Goal: Task Accomplishment & Management: Use online tool/utility

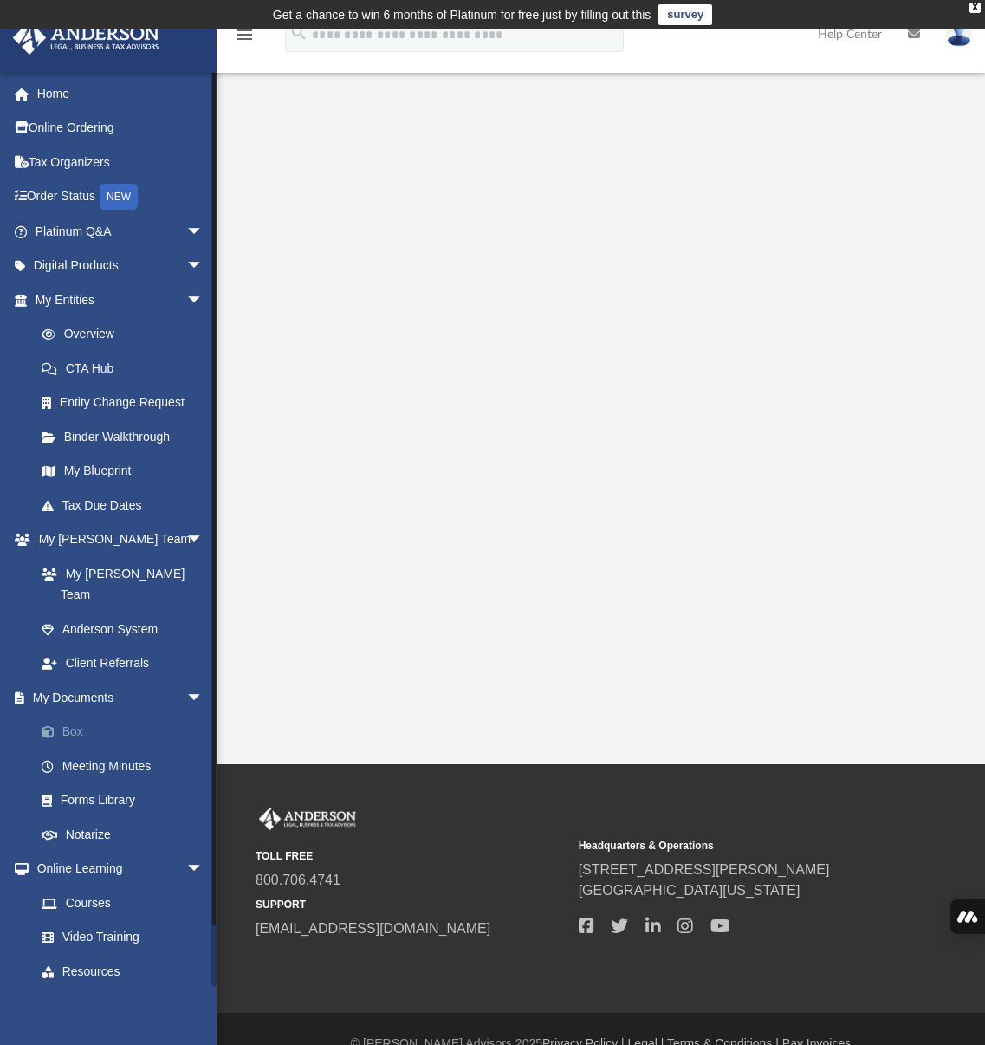
click at [87, 715] on link "Box" at bounding box center [126, 732] width 205 height 35
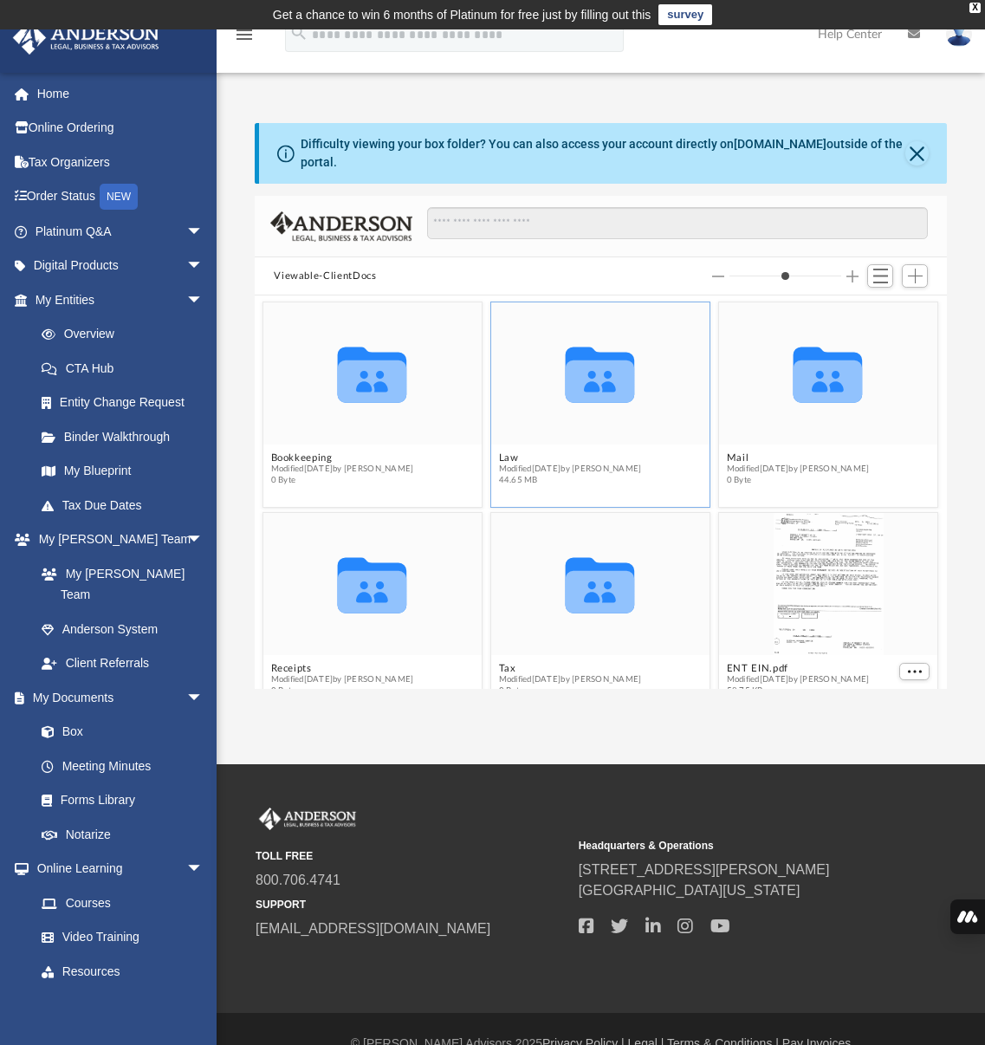
click at [590, 393] on icon "grid" at bounding box center [600, 381] width 69 height 42
click at [591, 393] on icon "grid" at bounding box center [600, 381] width 69 height 42
click at [510, 458] on button "Law" at bounding box center [570, 457] width 143 height 11
type input "*"
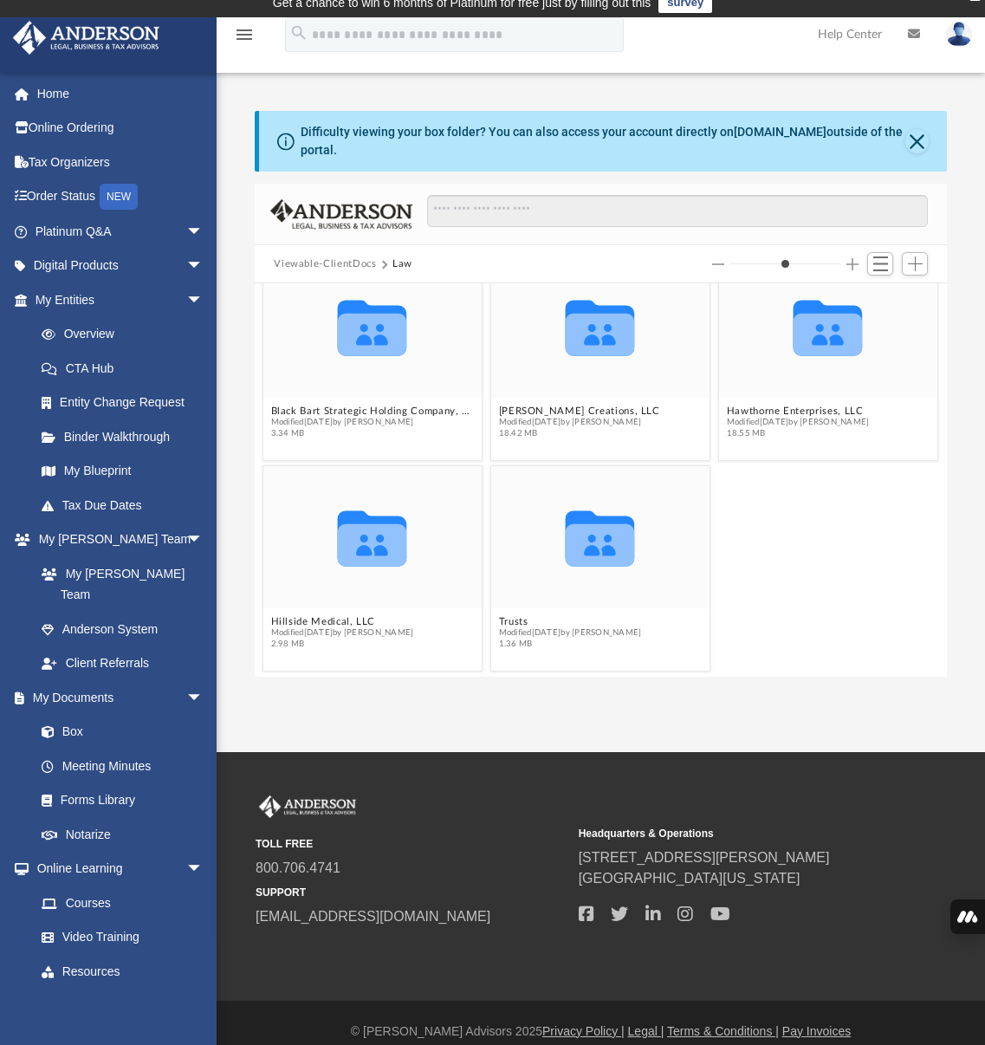
scroll to position [14, 0]
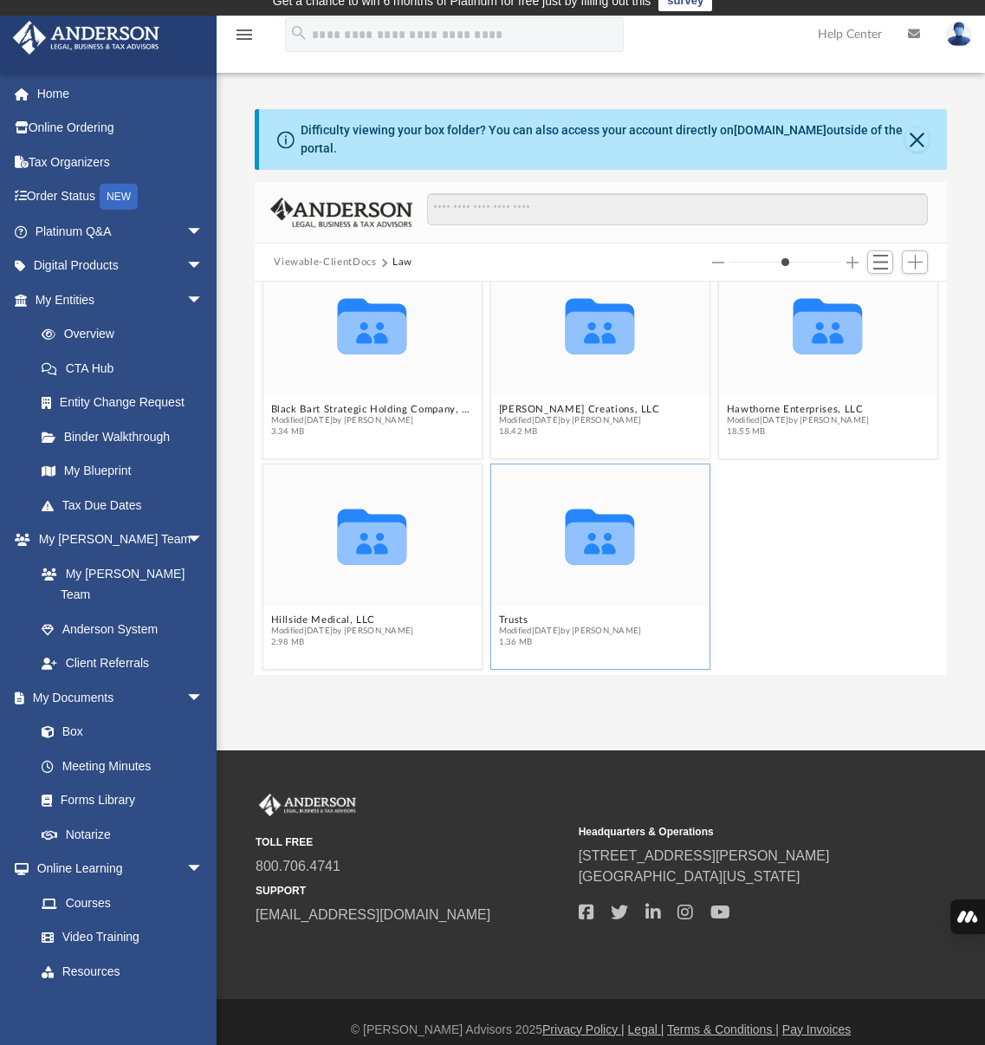
click at [599, 550] on icon "grid" at bounding box center [600, 537] width 69 height 56
click at [620, 543] on icon "grid" at bounding box center [600, 543] width 69 height 42
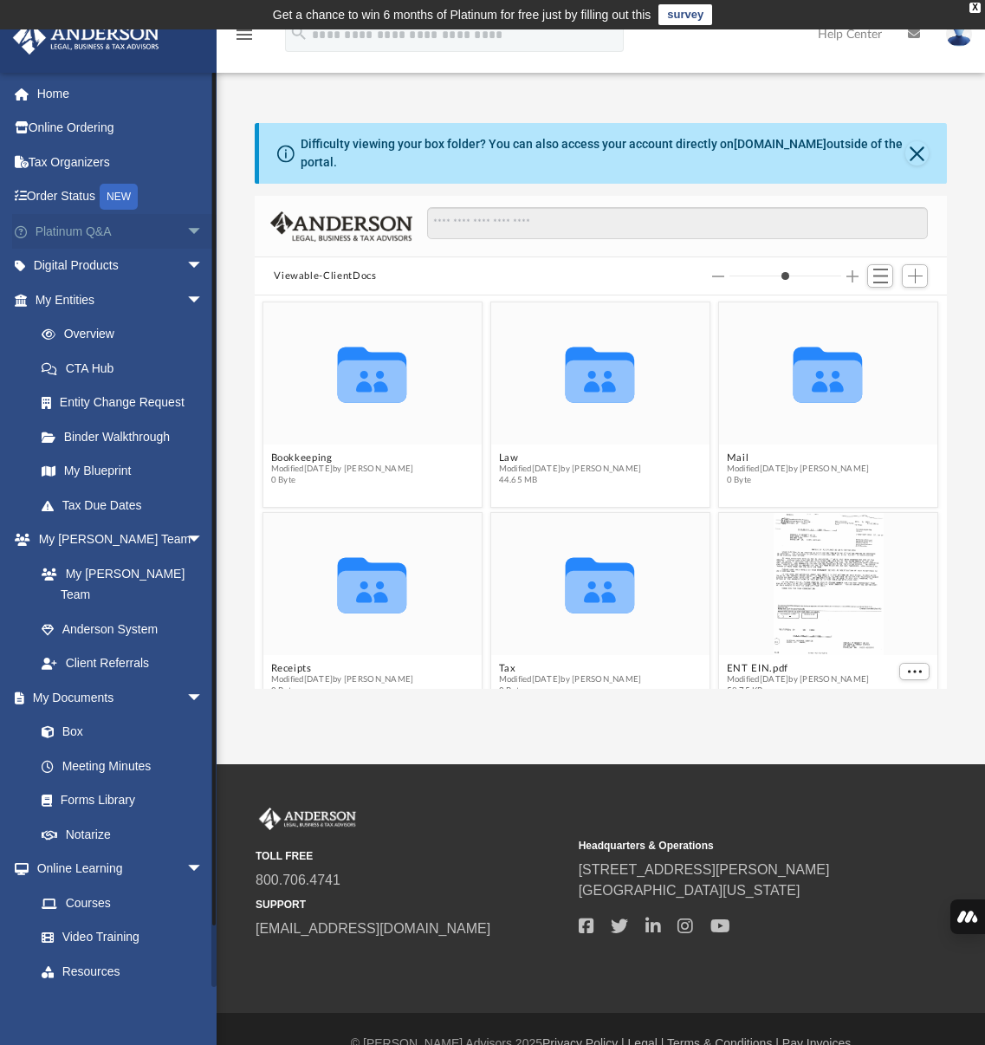
click at [186, 231] on span "arrow_drop_down" at bounding box center [203, 232] width 35 height 36
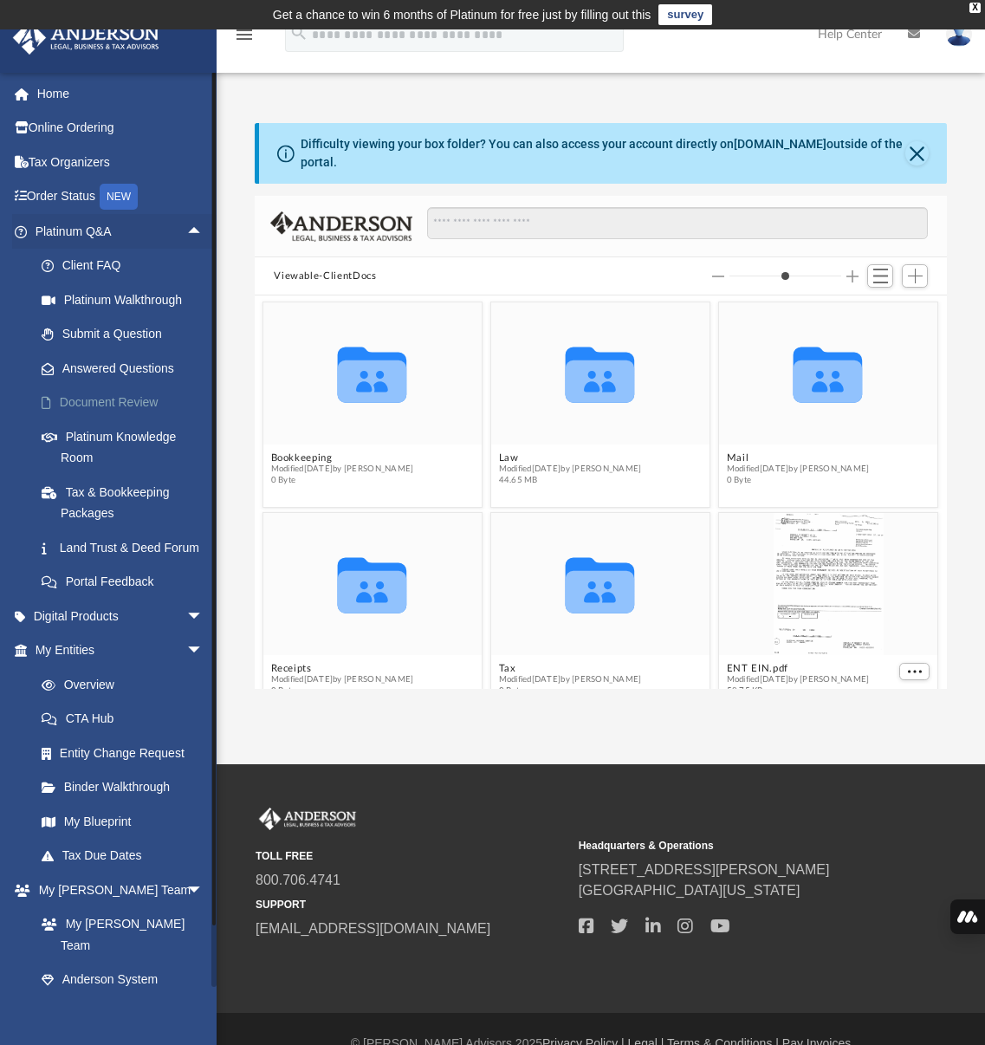
click at [103, 405] on link "Document Review" at bounding box center [126, 403] width 205 height 35
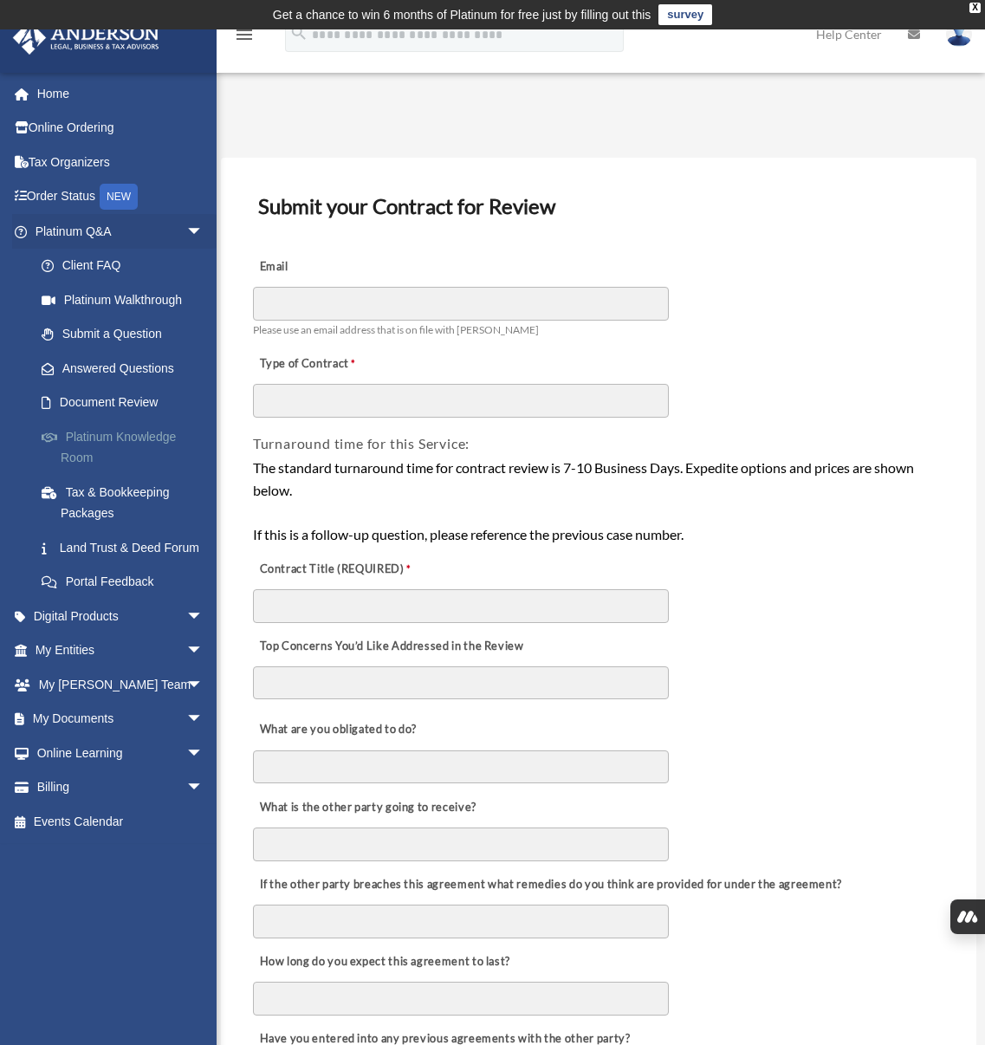
click at [113, 445] on link "Platinum Knowledge Room" at bounding box center [126, 446] width 205 height 55
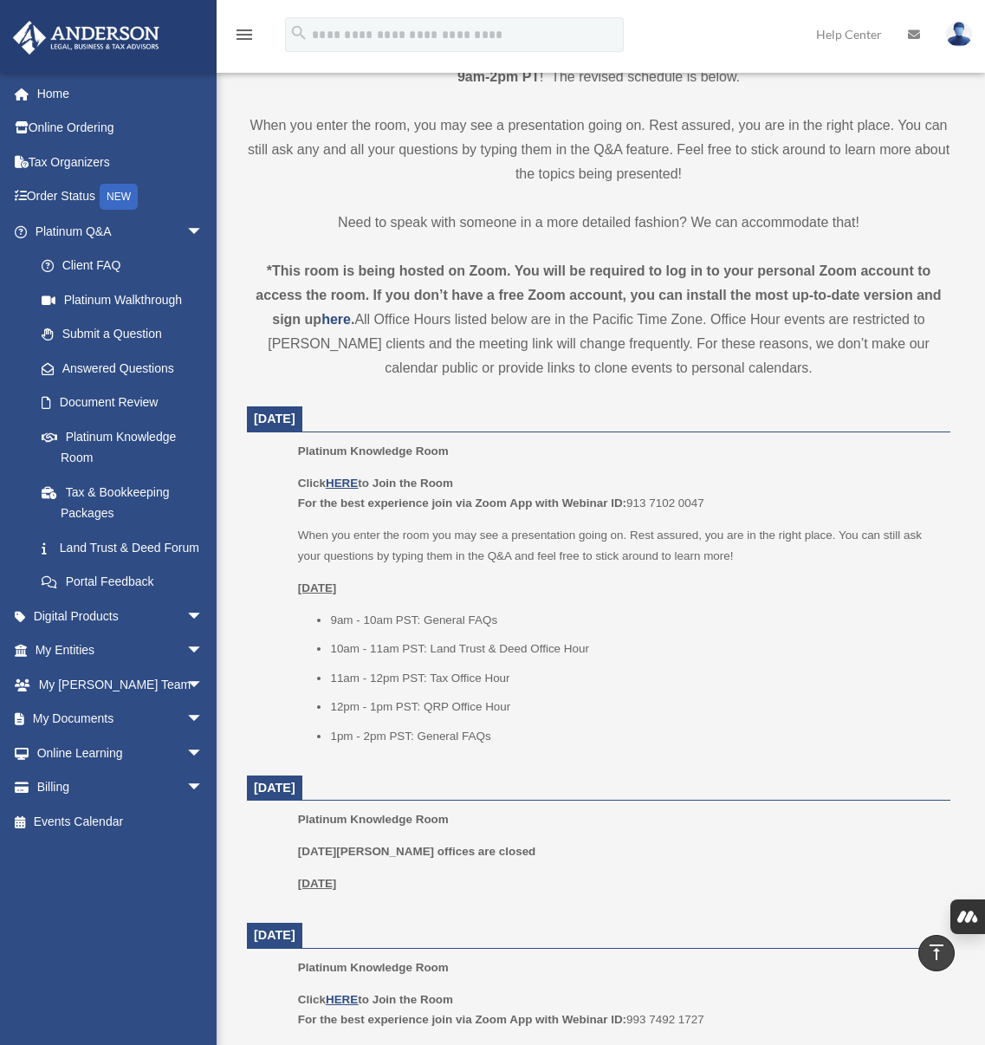
scroll to position [466, 0]
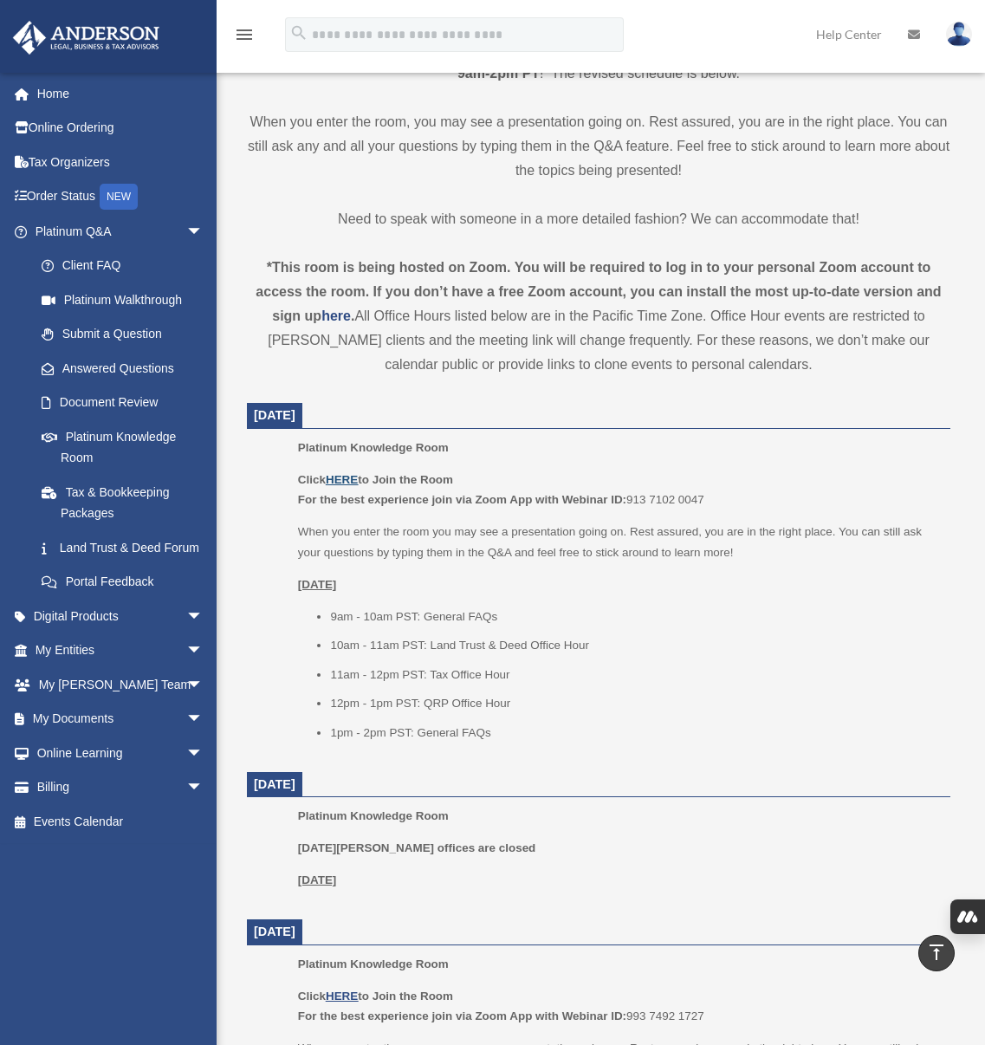
click at [343, 475] on u "HERE" at bounding box center [342, 479] width 32 height 13
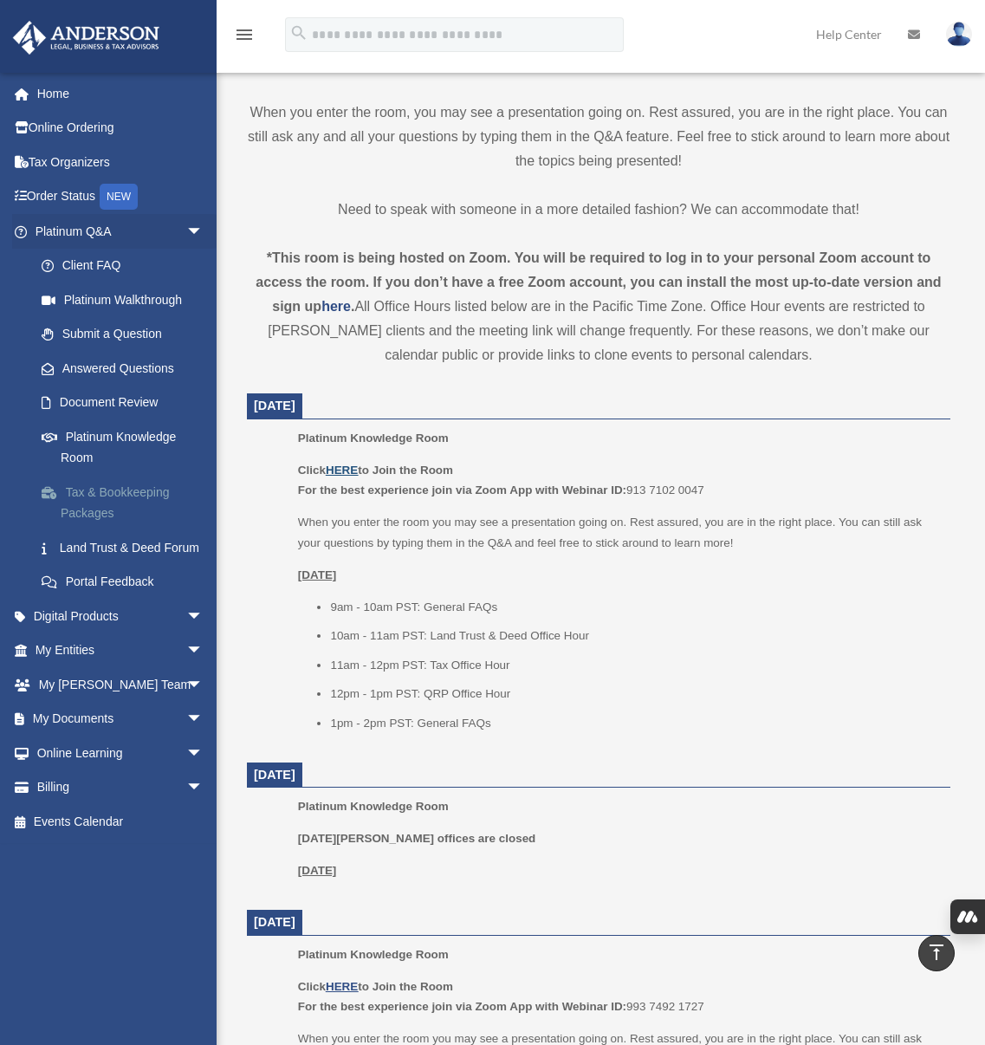
scroll to position [477, 0]
click at [186, 667] on span "arrow_drop_down" at bounding box center [203, 652] width 35 height 36
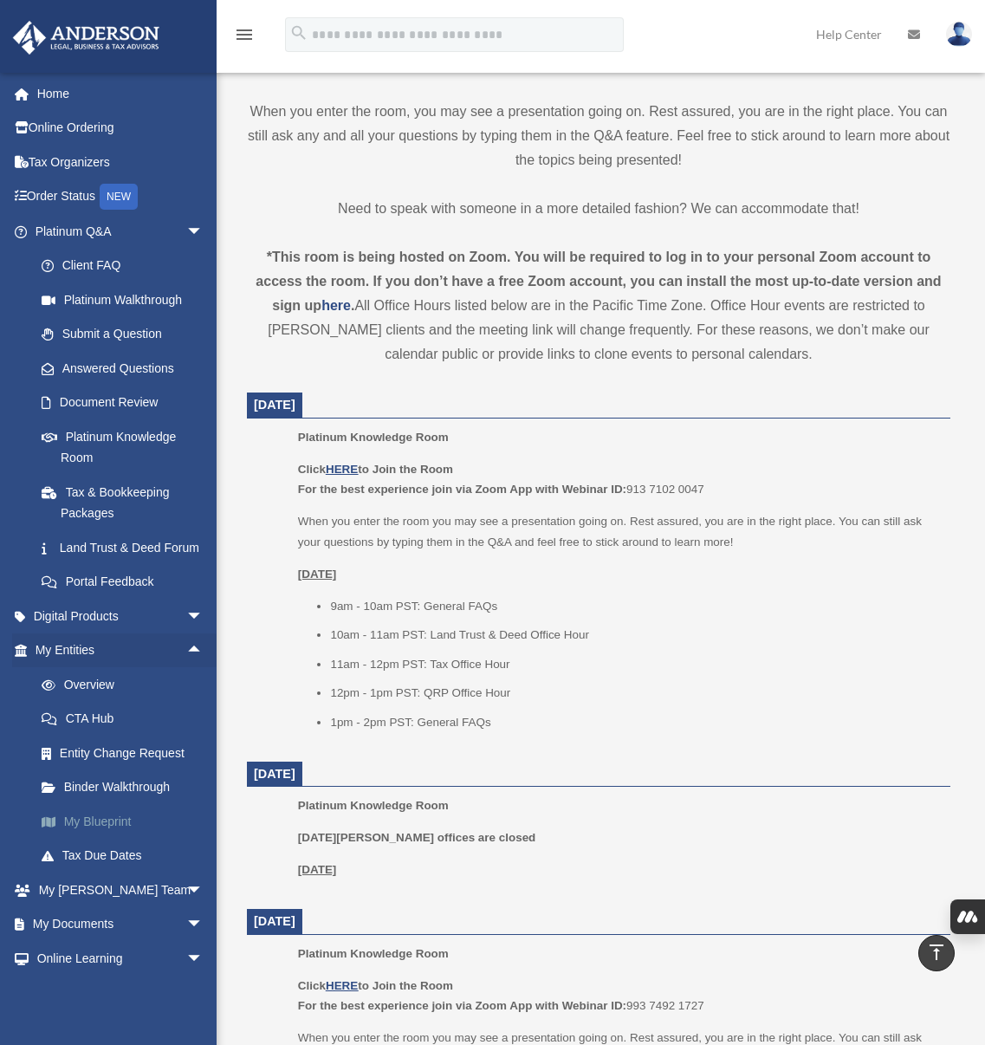
click at [117, 839] on link "My Blueprint" at bounding box center [126, 821] width 205 height 35
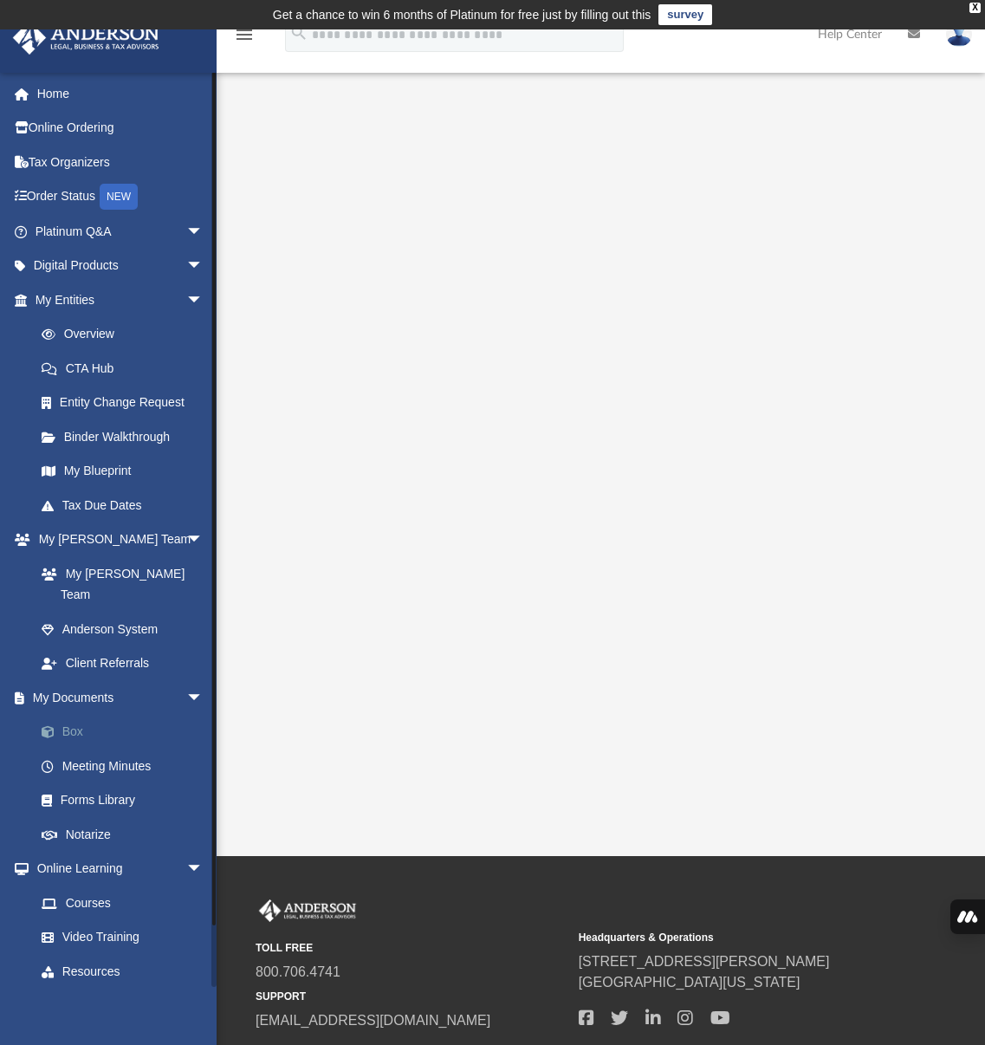
click at [78, 715] on link "Box" at bounding box center [126, 732] width 205 height 35
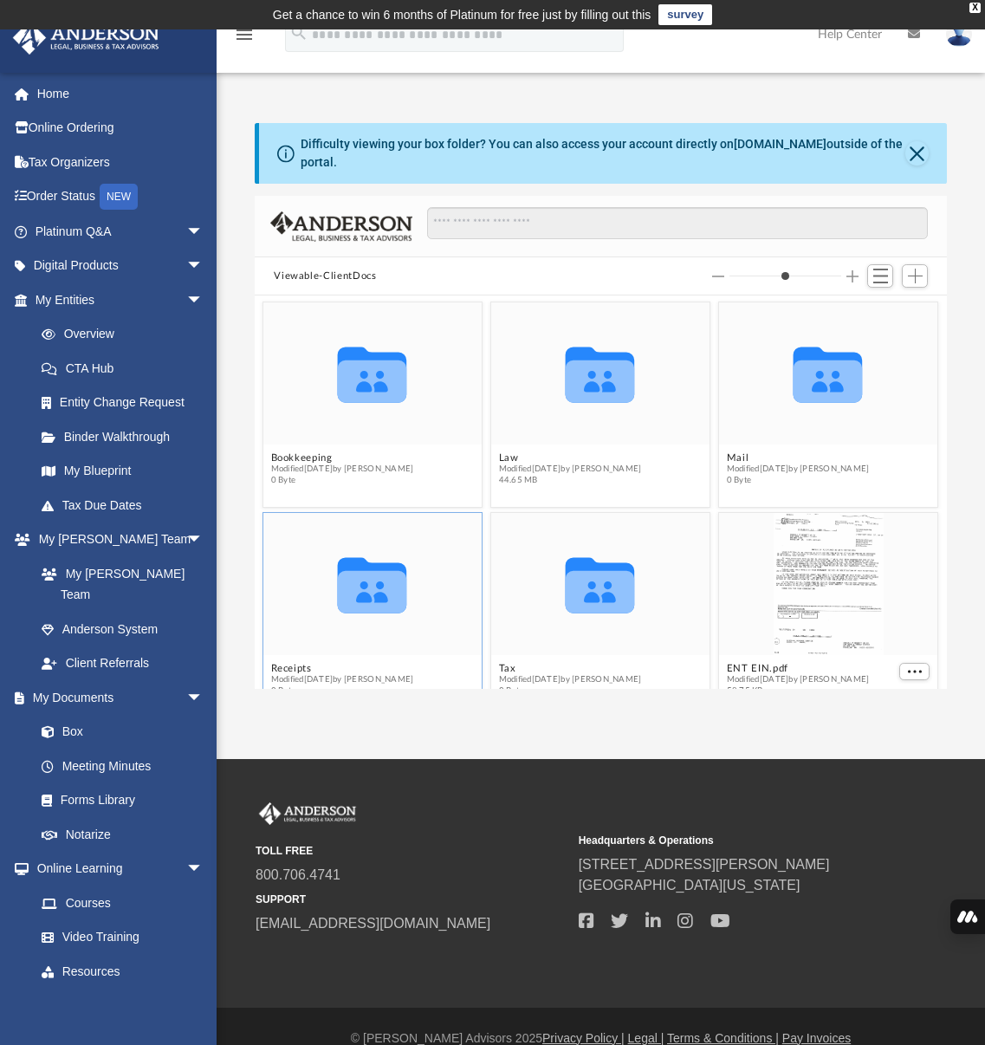
scroll to position [380, 679]
click at [919, 276] on span "Add" at bounding box center [915, 276] width 15 height 15
click at [879, 309] on li "Upload" at bounding box center [890, 310] width 55 height 18
type input "*"
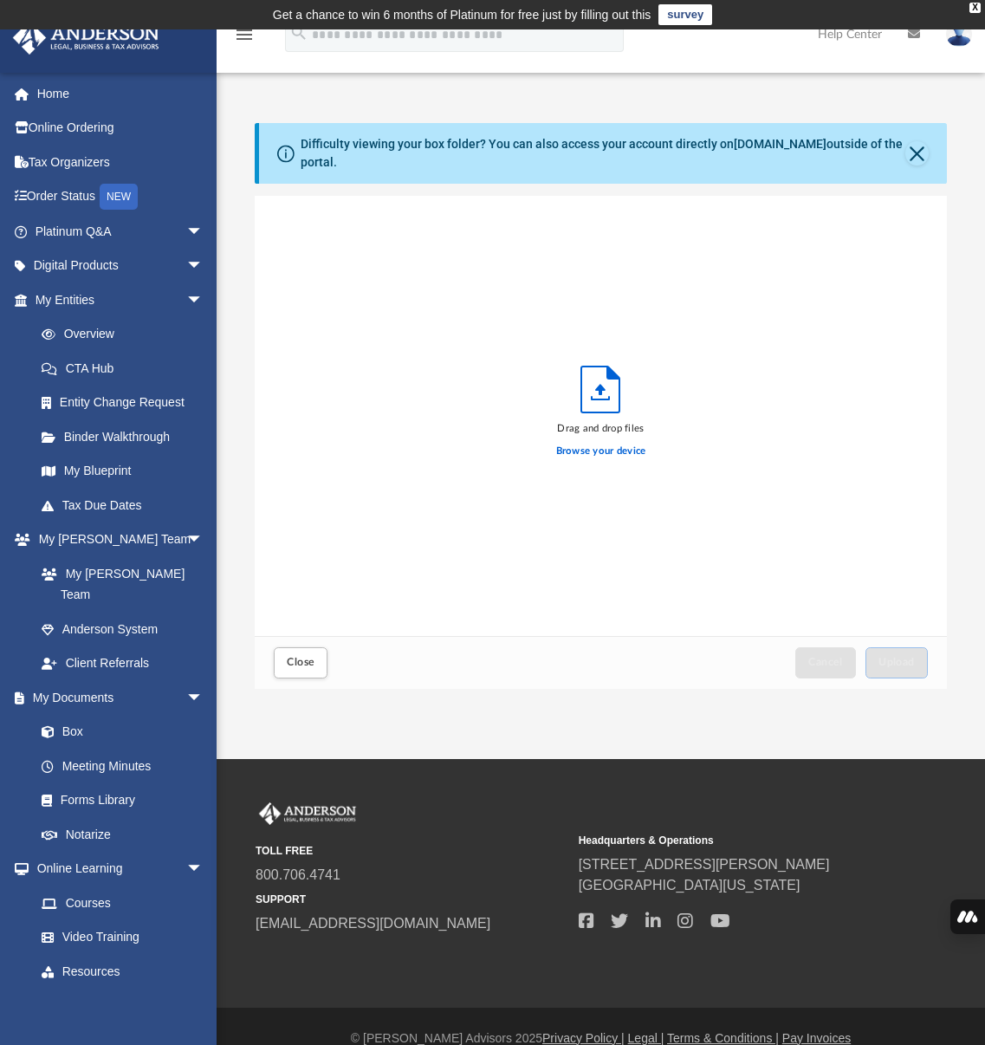
scroll to position [426, 679]
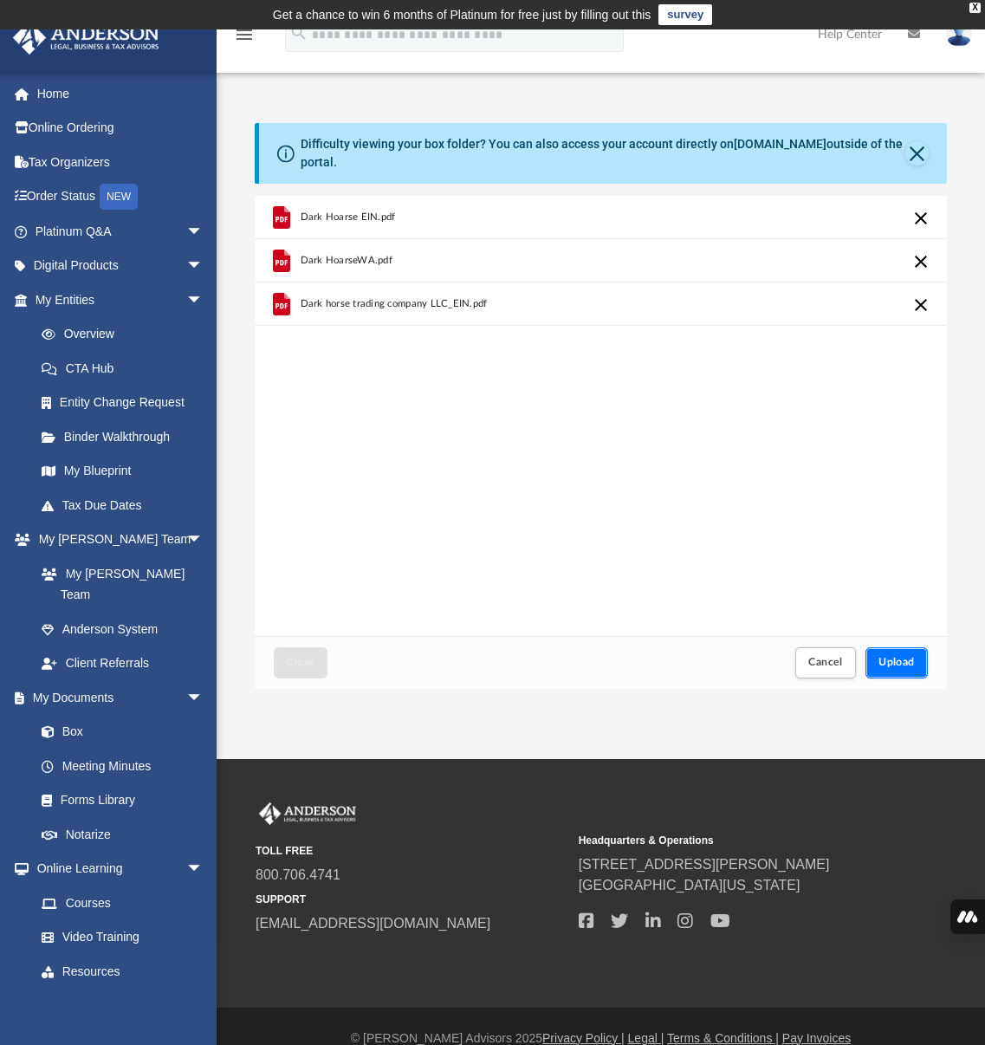
click at [902, 667] on span "Upload" at bounding box center [897, 662] width 36 height 10
